Goal: Find specific page/section: Find specific page/section

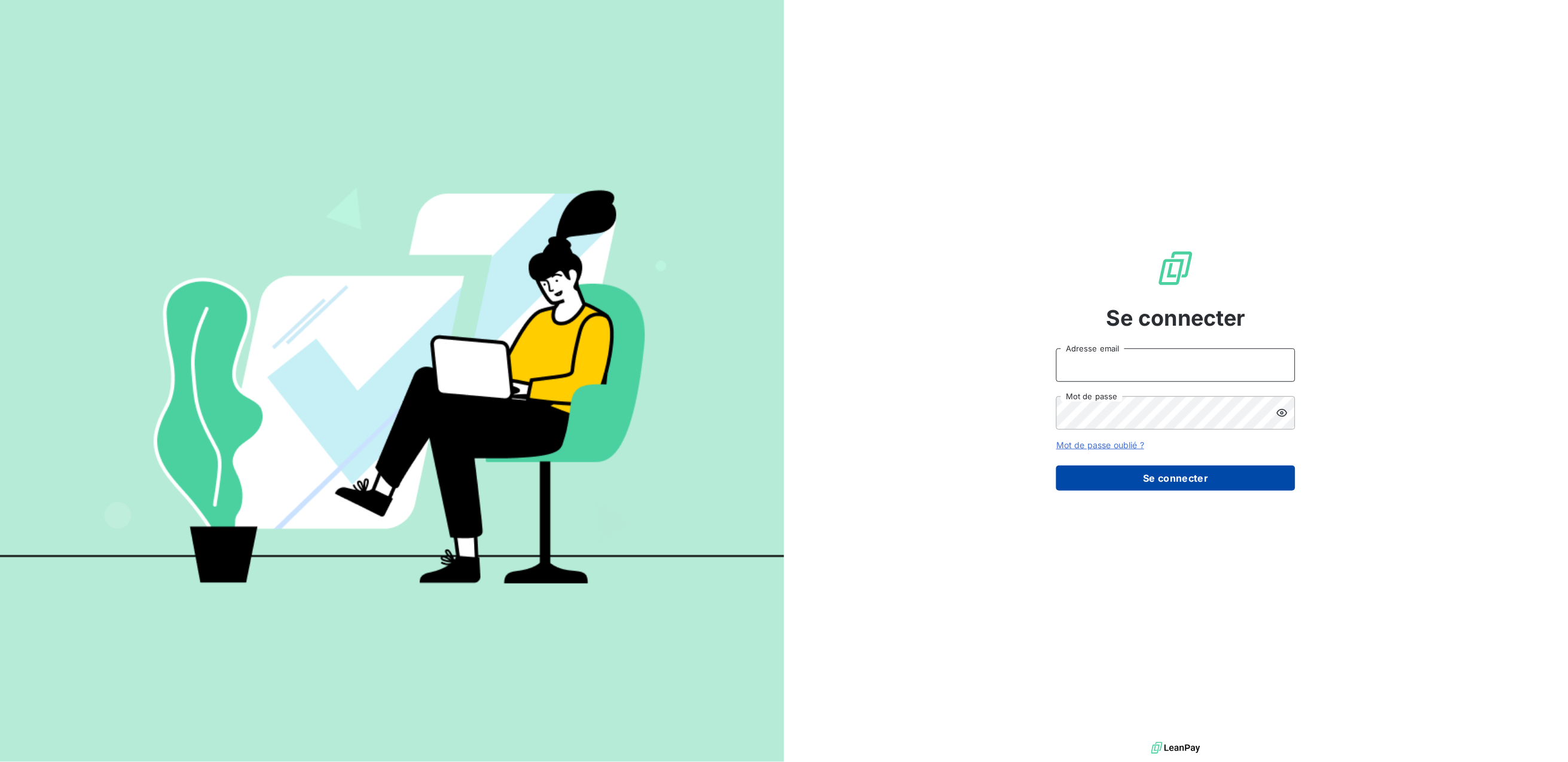
type input "hoquante@stratnxt.com"
click at [1148, 478] on button "Se connecter" at bounding box center [1175, 478] width 239 height 25
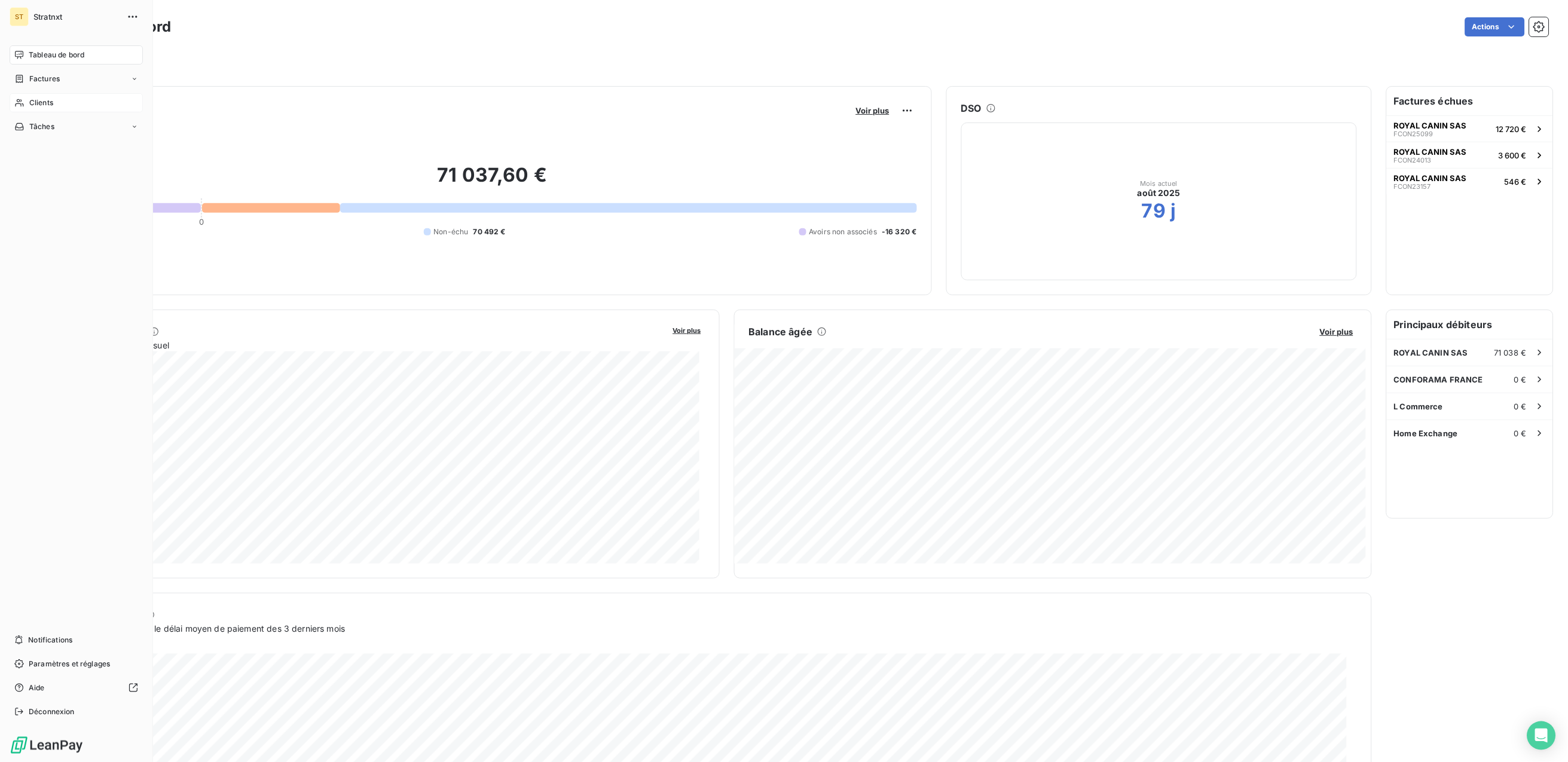
click at [36, 97] on span "Clients" at bounding box center [41, 103] width 24 height 11
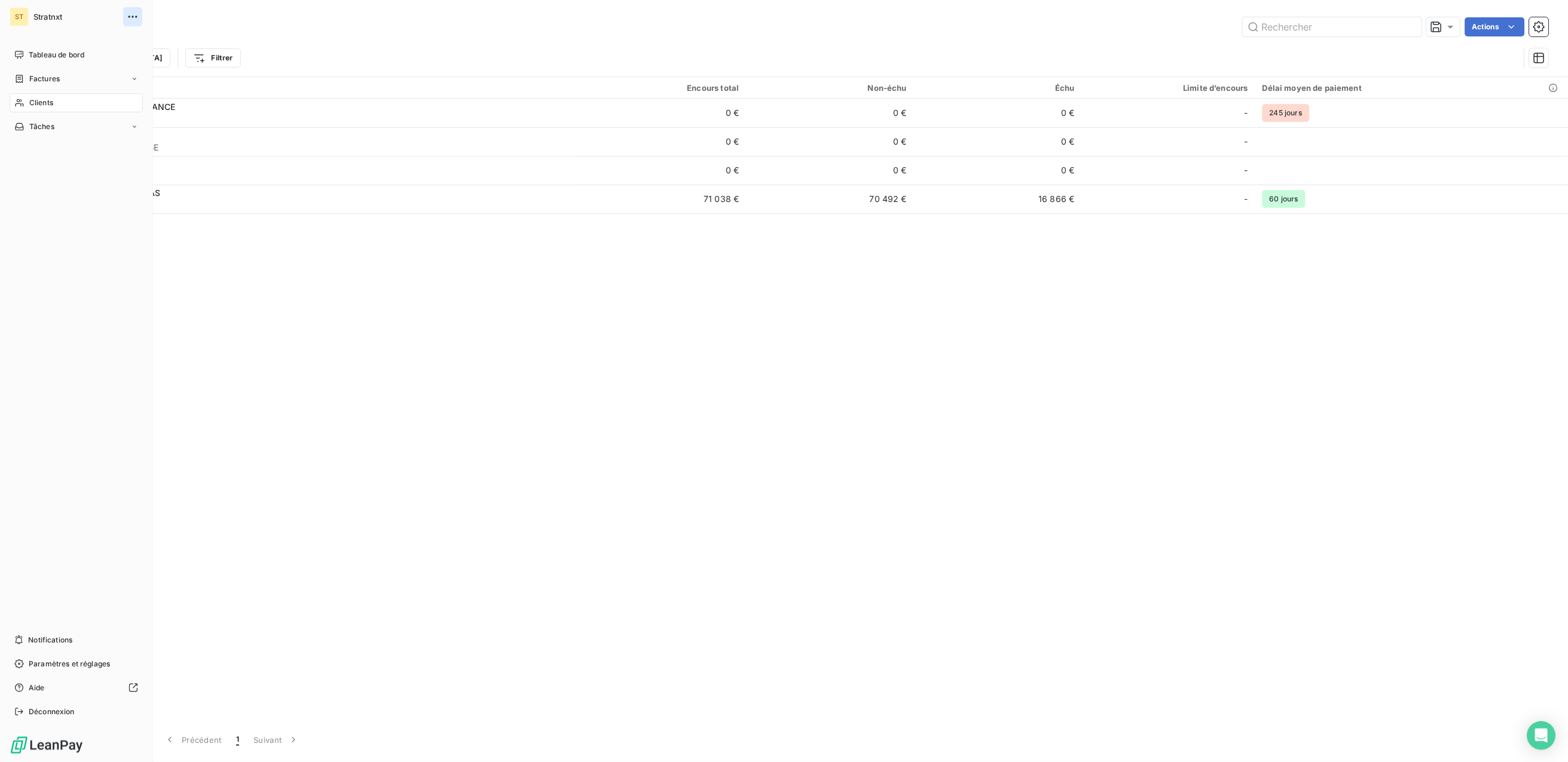
click at [141, 15] on button "button" at bounding box center [132, 16] width 19 height 19
